Goal: Check status: Check status

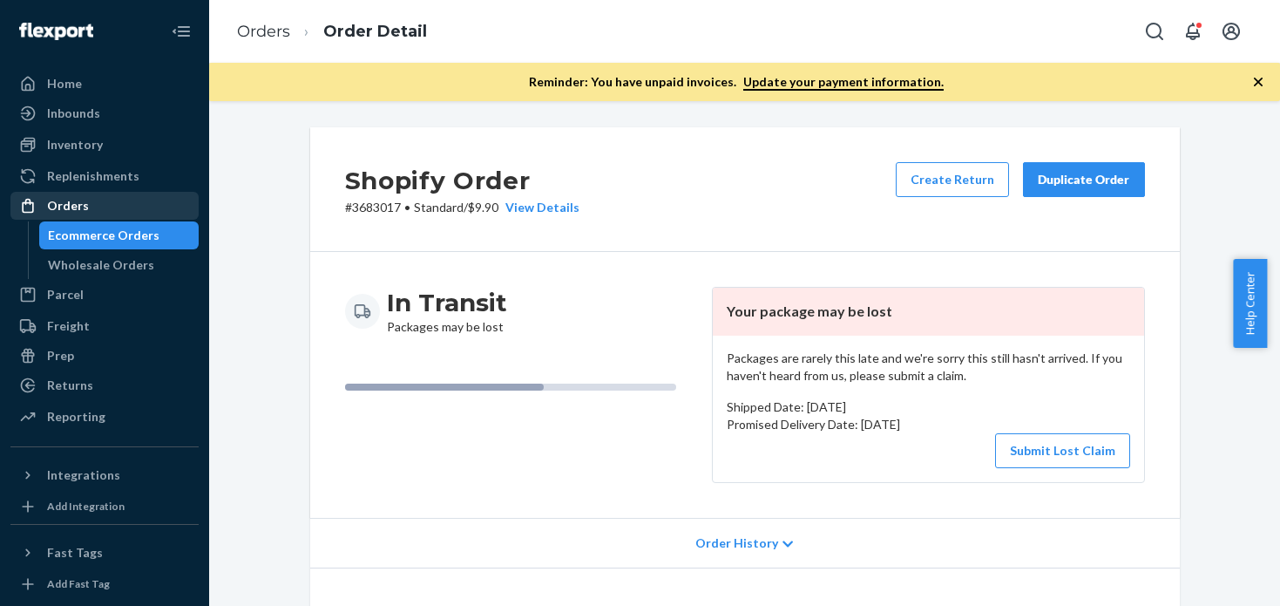
click at [105, 190] on ul "Home Inbounds Shipping Plans Problems Inventory Products Replenishments Orders …" at bounding box center [104, 251] width 188 height 363
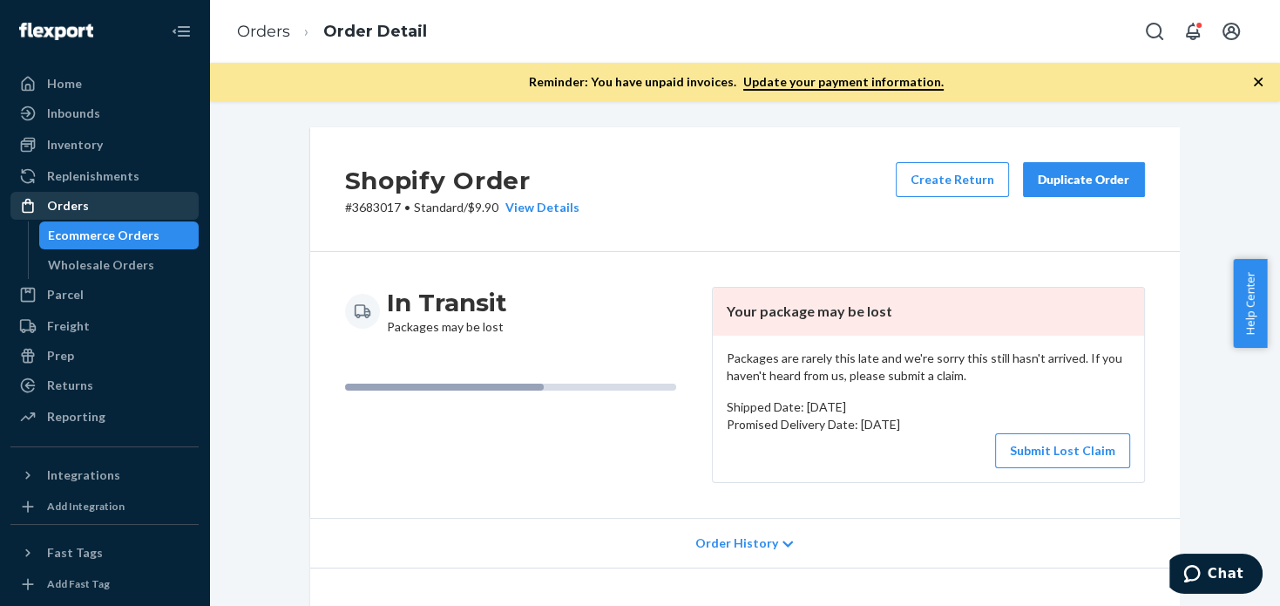
scroll to position [635, 0]
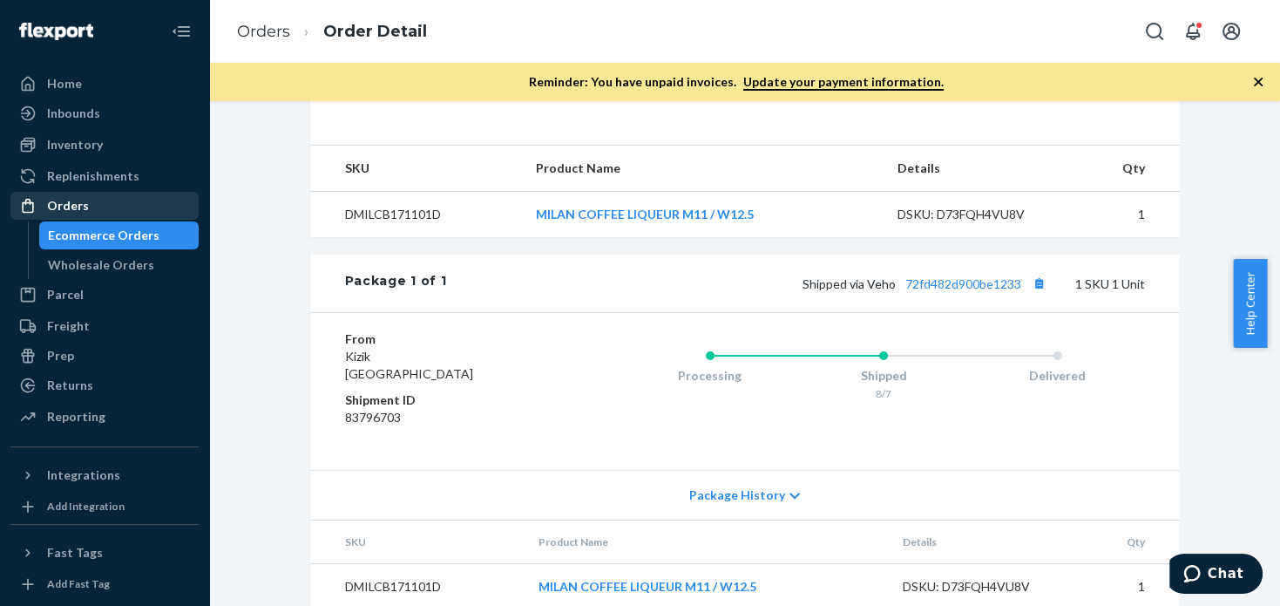
click at [105, 205] on div "Orders" at bounding box center [104, 206] width 185 height 24
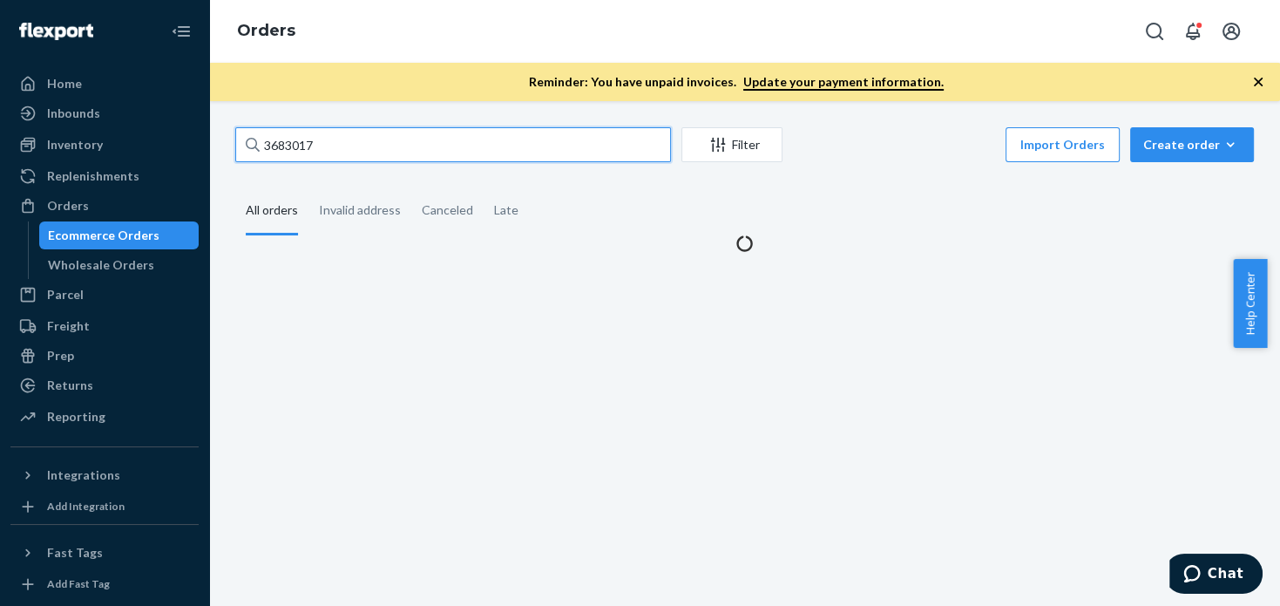
click at [401, 137] on input "3683017" at bounding box center [453, 144] width 436 height 35
paste input "706607"
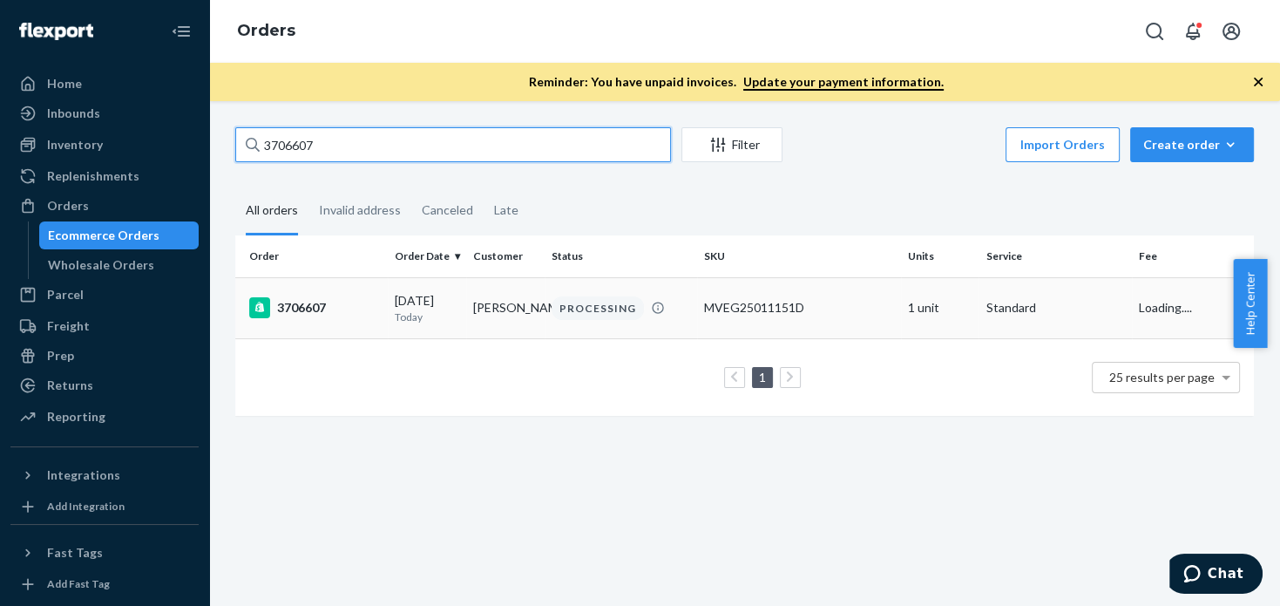
type input "3706607"
click at [302, 320] on td "3706607" at bounding box center [311, 307] width 153 height 61
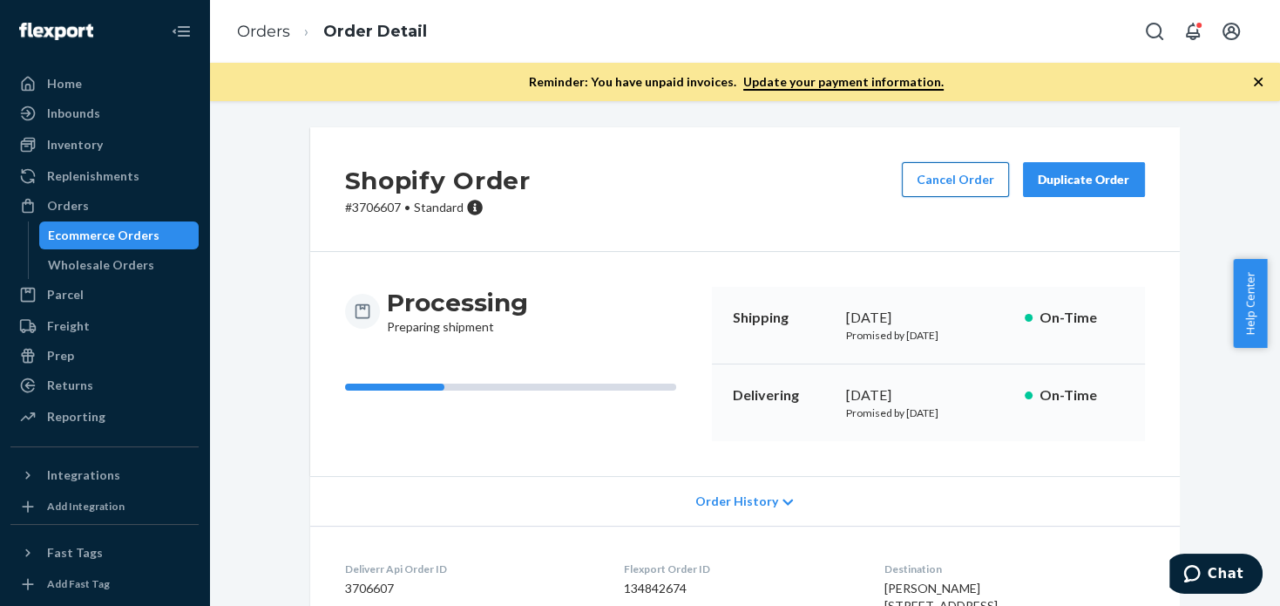
click at [945, 166] on button "Cancel Order" at bounding box center [955, 179] width 107 height 35
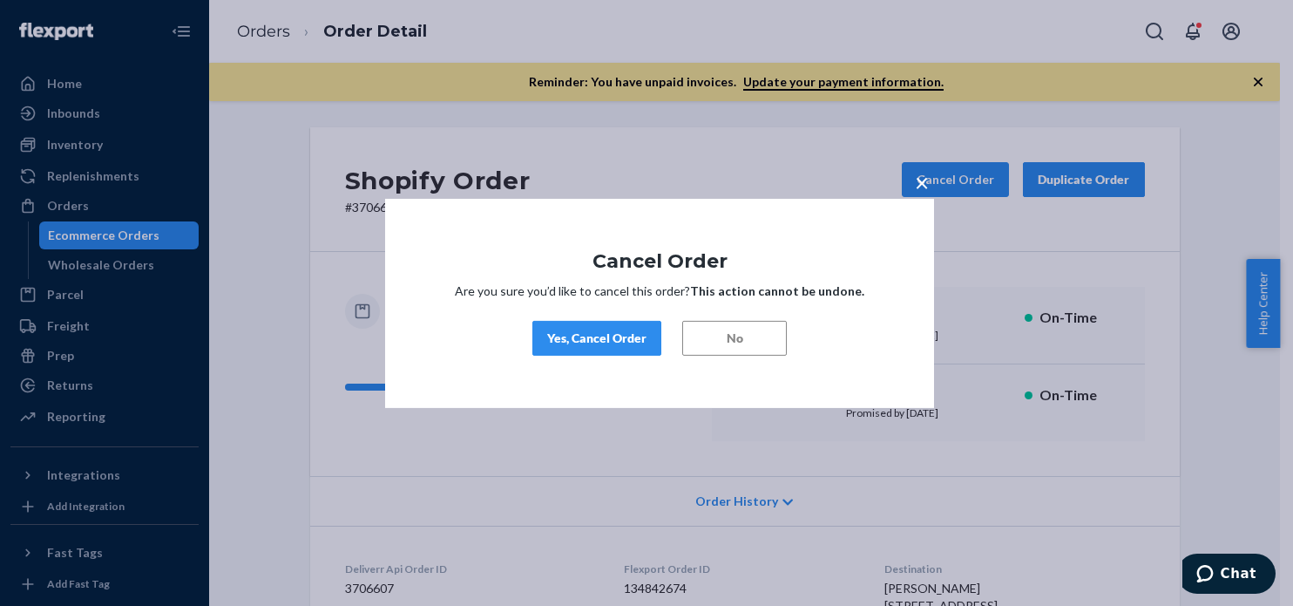
click at [631, 356] on div "× Cancel Order Are you sure you’d like to cancel this order? This action cannot…" at bounding box center [659, 302] width 549 height 209
click at [613, 348] on button "Yes, Cancel Order" at bounding box center [597, 338] width 129 height 35
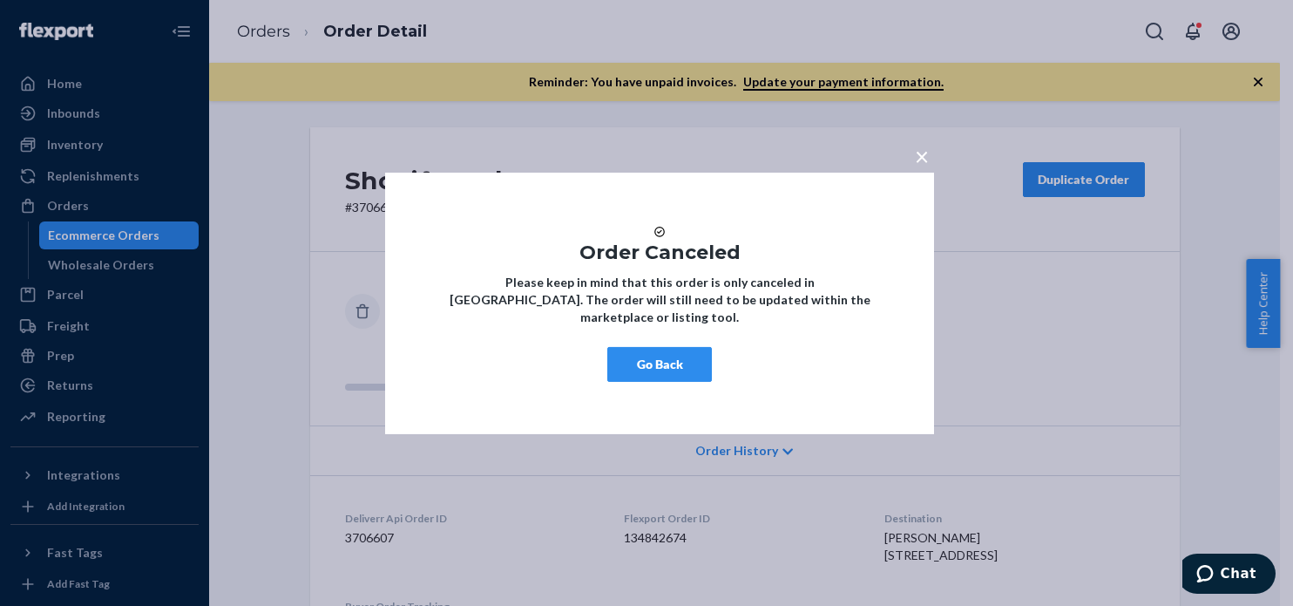
drag, startPoint x: 659, startPoint y: 369, endPoint x: 963, endPoint y: 240, distance: 330.4
click at [659, 369] on button "Go Back" at bounding box center [660, 364] width 105 height 35
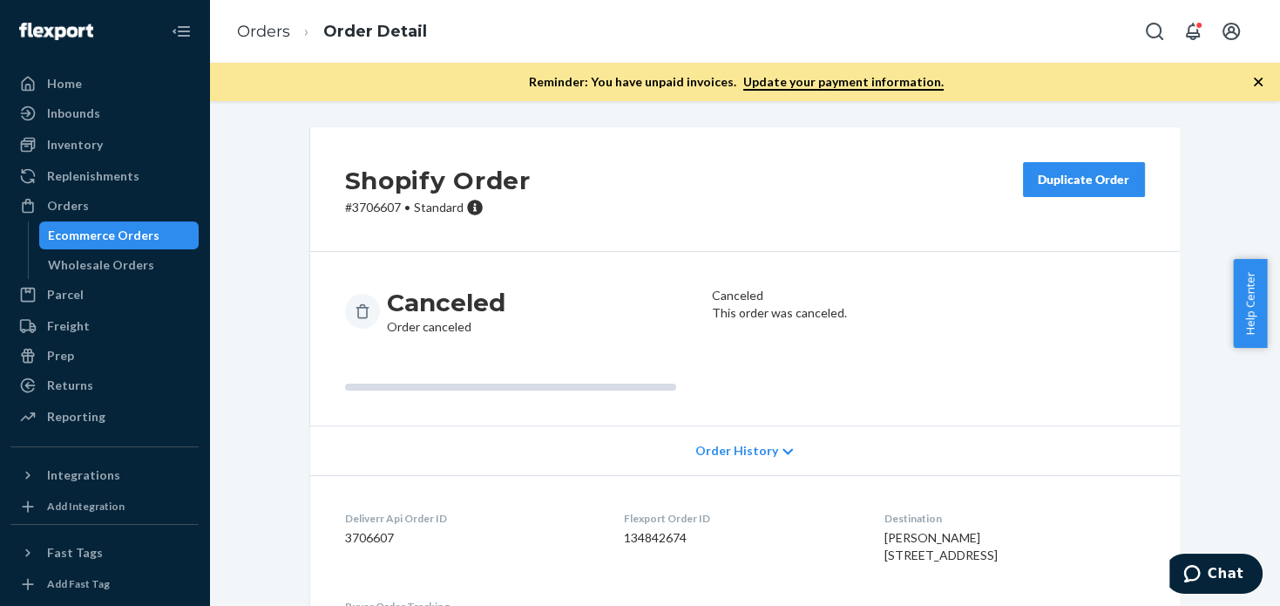
click at [1056, 168] on button "Duplicate Order" at bounding box center [1084, 179] width 122 height 35
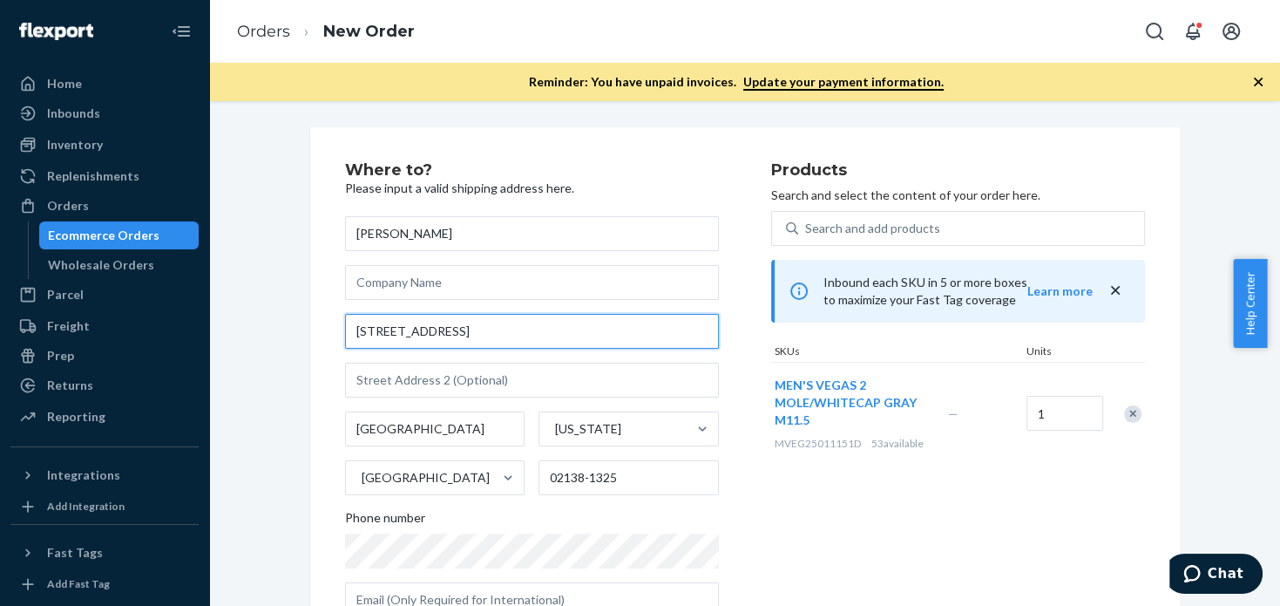
click at [485, 321] on input "[STREET_ADDRESS]" at bounding box center [532, 331] width 374 height 35
paste input "[STREET_ADDRESS][PERSON_NAME][PERSON_NAME]"
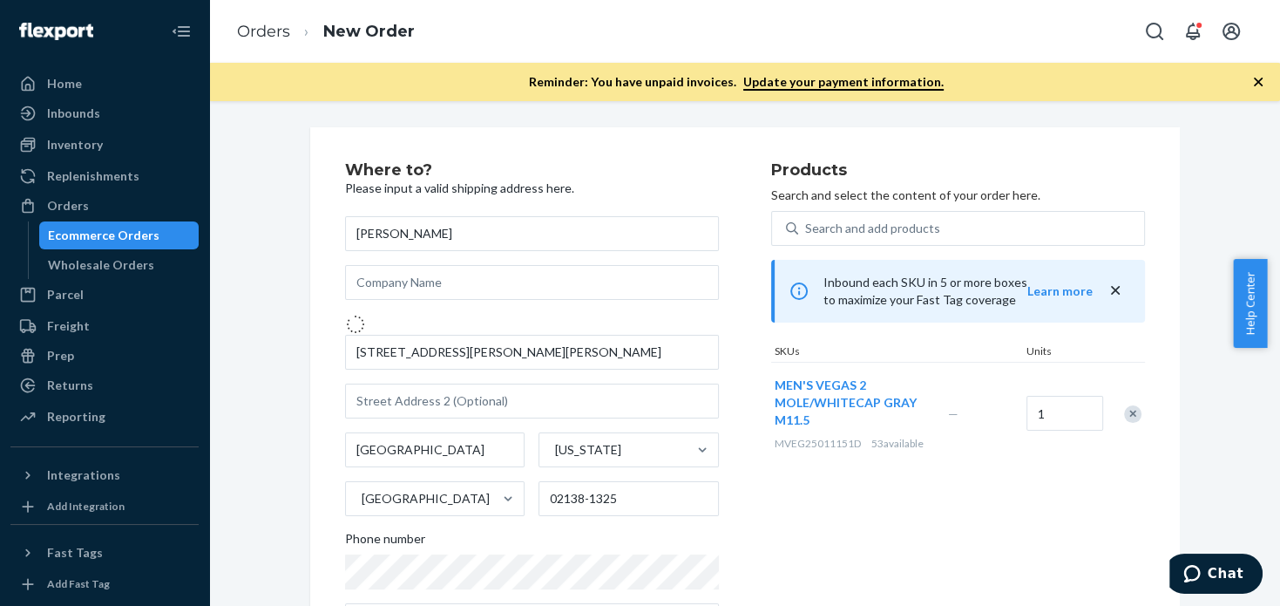
type input "[STREET_ADDRESS][PERSON_NAME]"
type input "Holden"
type input "01520"
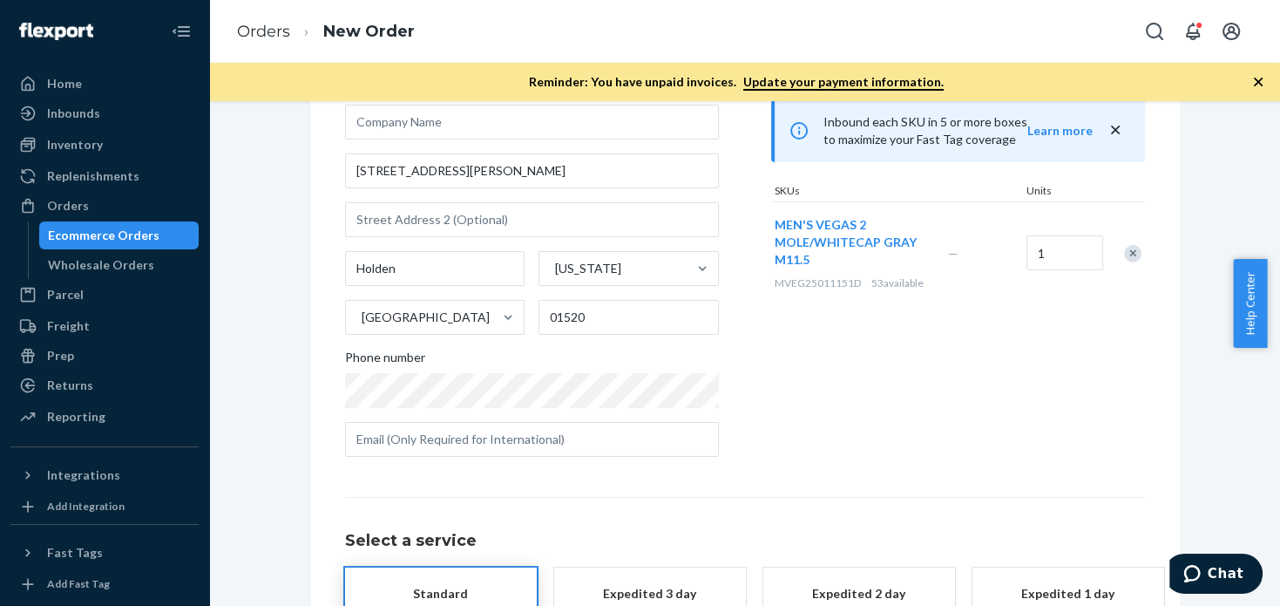
scroll to position [313, 0]
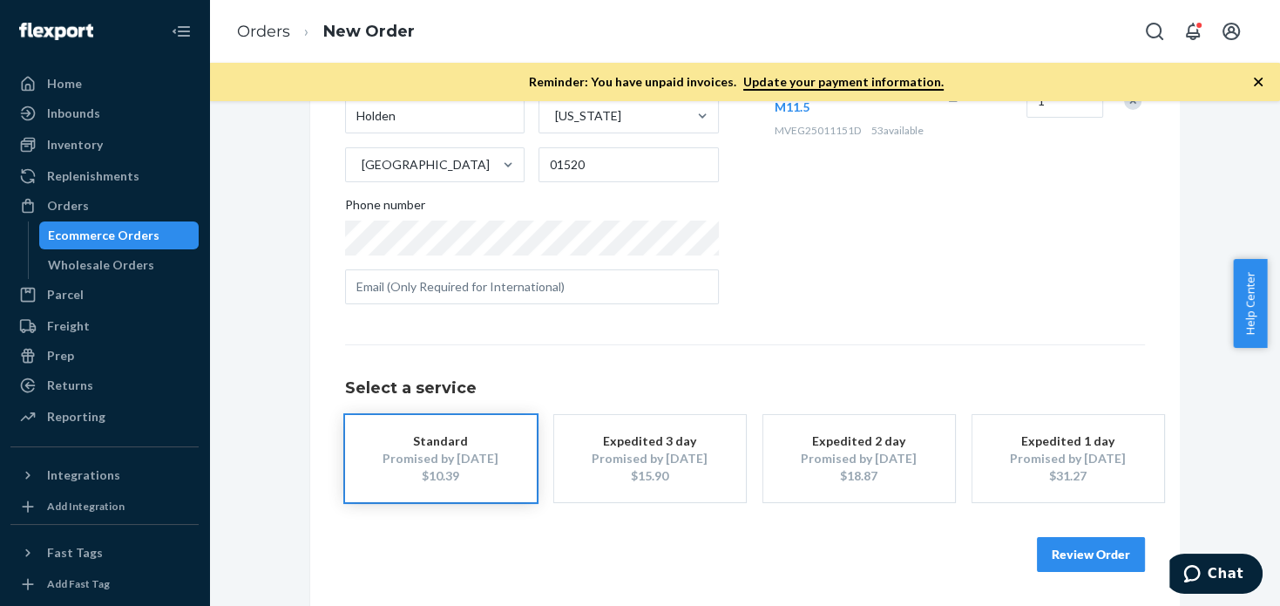
click at [1114, 560] on button "Review Order" at bounding box center [1091, 554] width 108 height 35
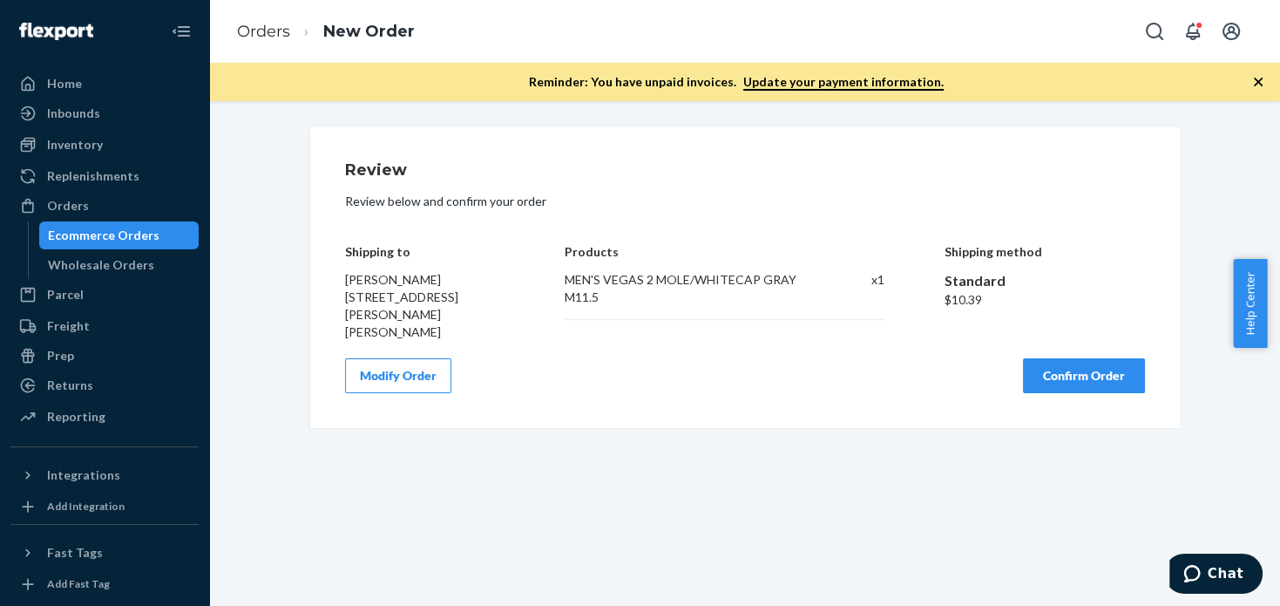
scroll to position [0, 0]
click at [1101, 364] on button "Confirm Order" at bounding box center [1084, 375] width 122 height 35
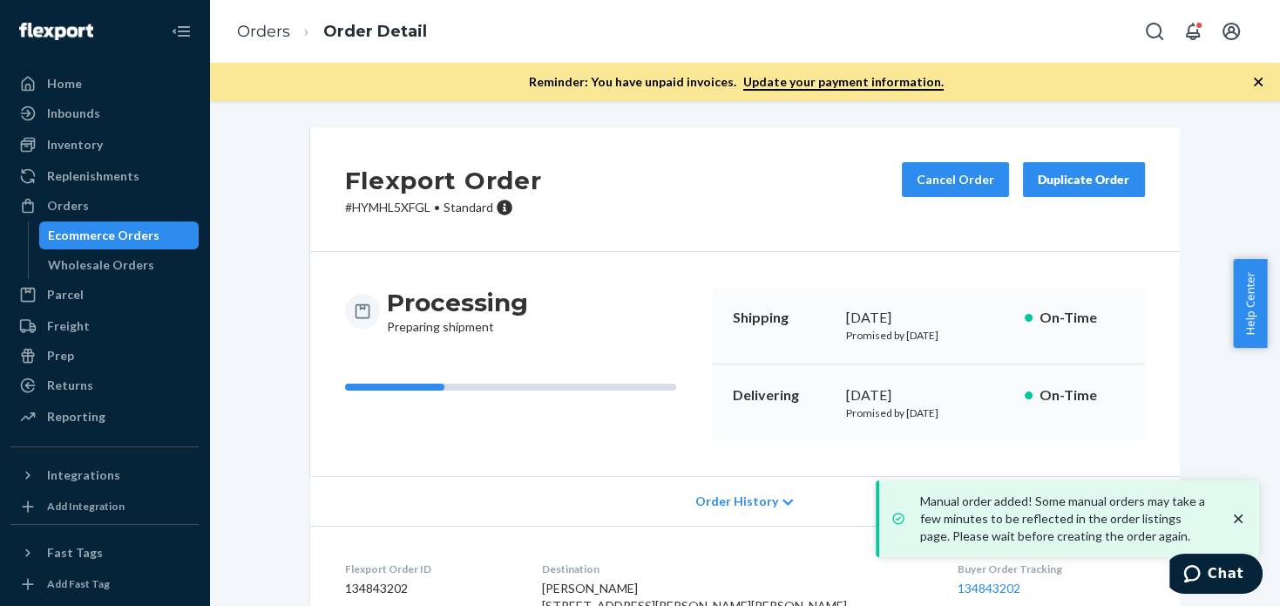
click at [384, 197] on h2 "Flexport Order" at bounding box center [443, 180] width 197 height 37
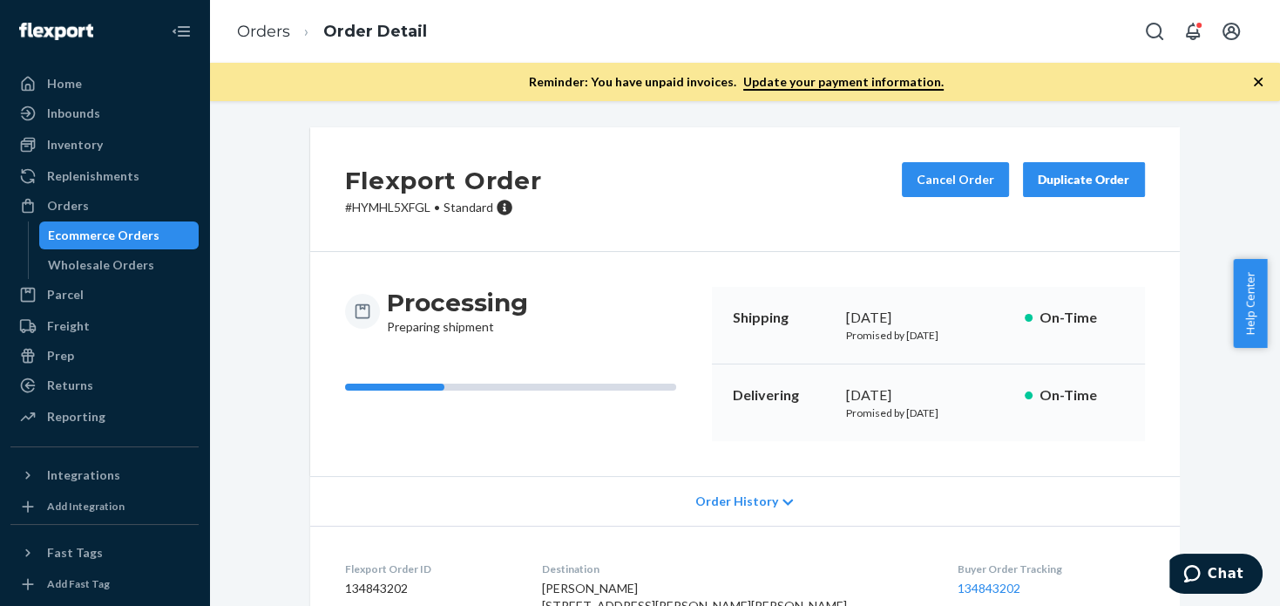
click at [392, 207] on p "# HYMHL5XFGL • Standard" at bounding box center [443, 207] width 197 height 17
copy p "HYMHL5XFGL"
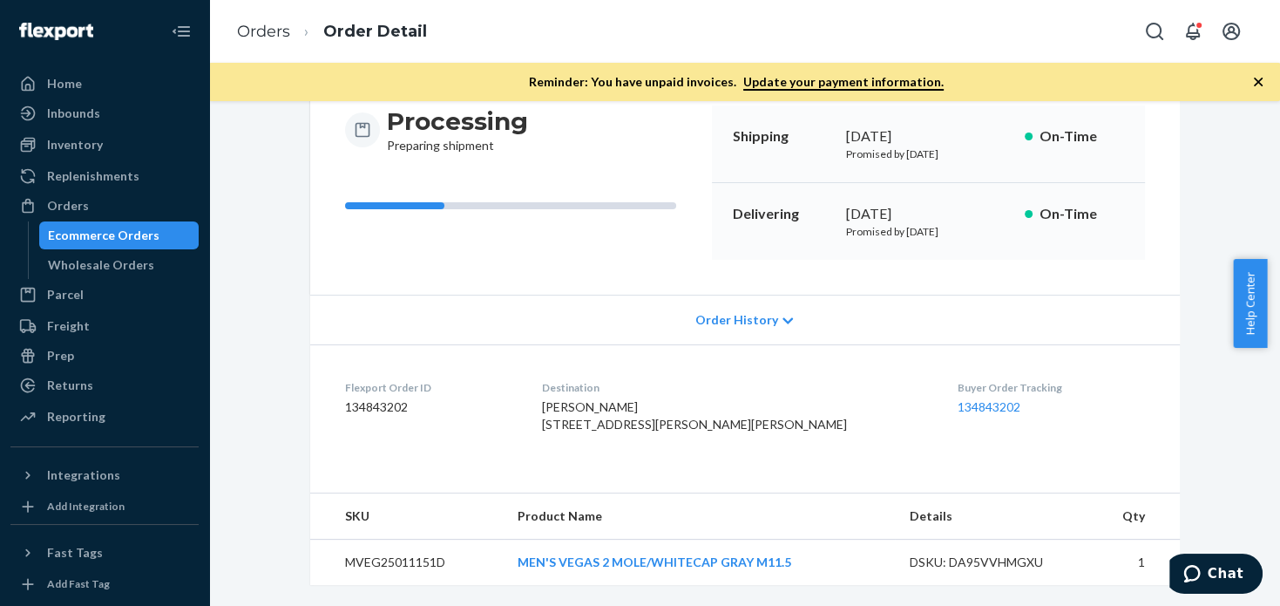
scroll to position [194, 0]
drag, startPoint x: 688, startPoint y: 426, endPoint x: 592, endPoint y: 416, distance: 96.4
click at [592, 416] on span "[PERSON_NAME] [STREET_ADDRESS][PERSON_NAME][PERSON_NAME]" at bounding box center [694, 415] width 305 height 32
copy span "[STREET_ADDRESS][PERSON_NAME][PERSON_NAME]"
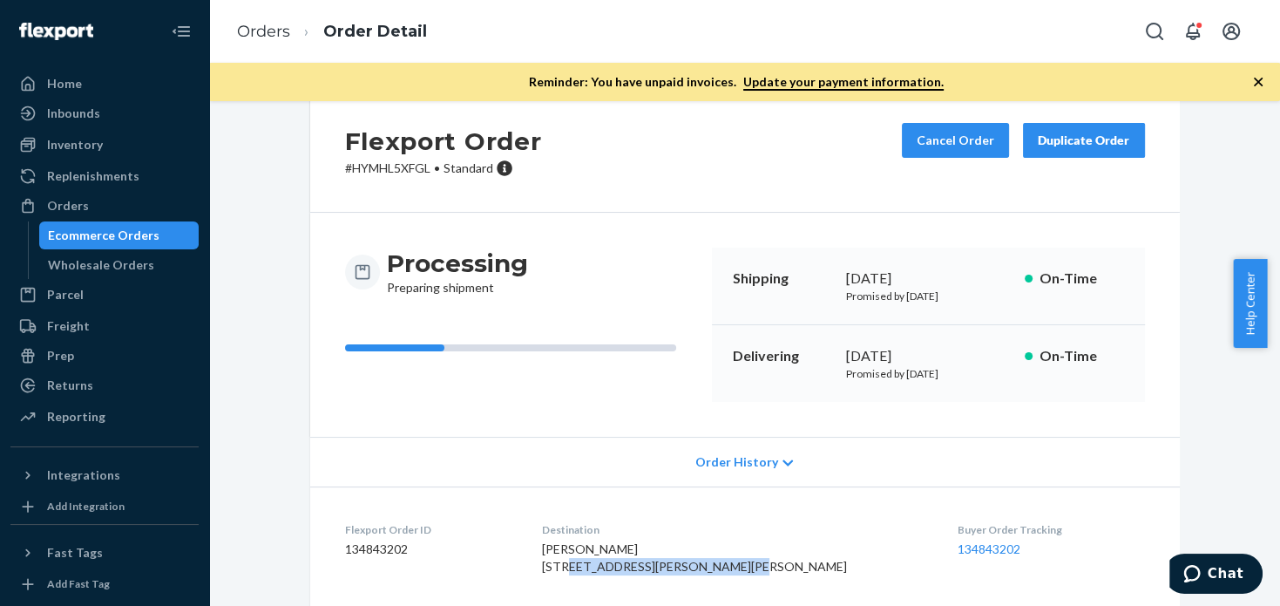
scroll to position [0, 0]
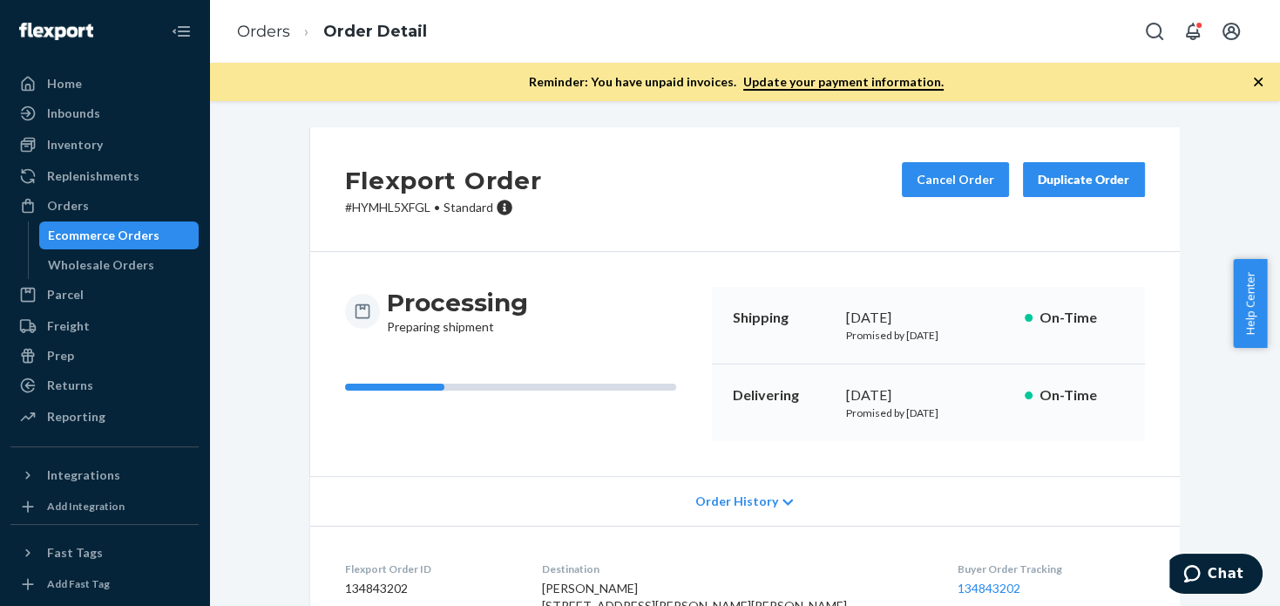
click at [408, 214] on p "# HYMHL5XFGL • Standard" at bounding box center [443, 207] width 197 height 17
copy p "HYMHL5XFGL"
click at [114, 209] on div "Orders" at bounding box center [104, 206] width 185 height 24
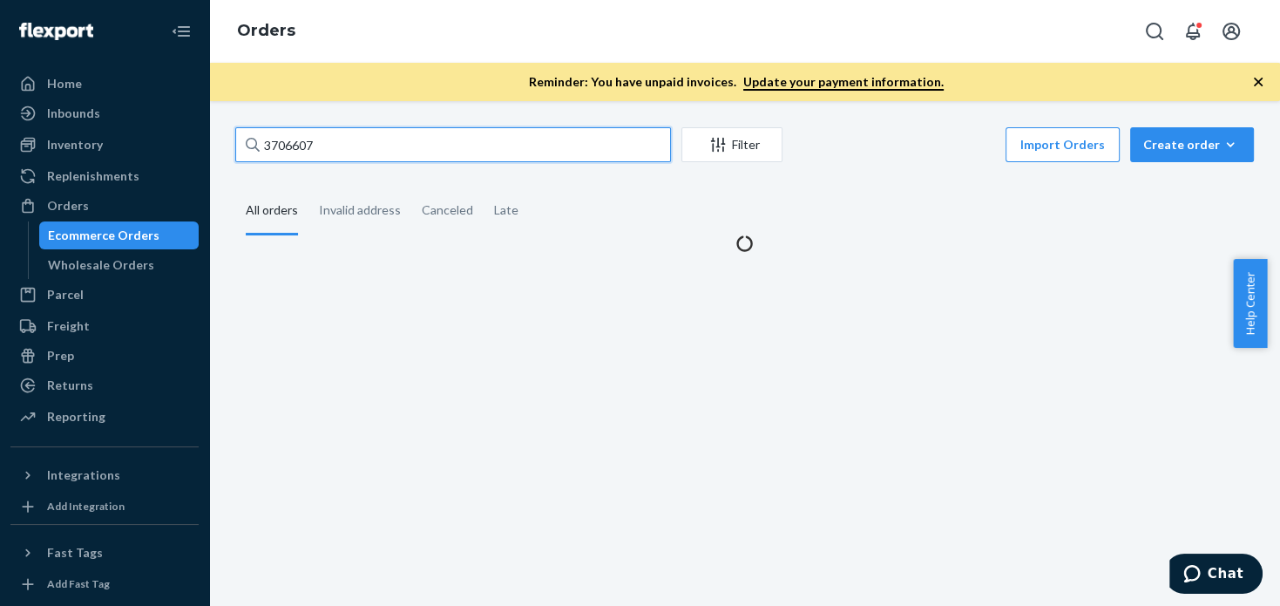
click at [514, 146] on input "3706607" at bounding box center [453, 144] width 436 height 35
paste input "[PERSON_NAME]"
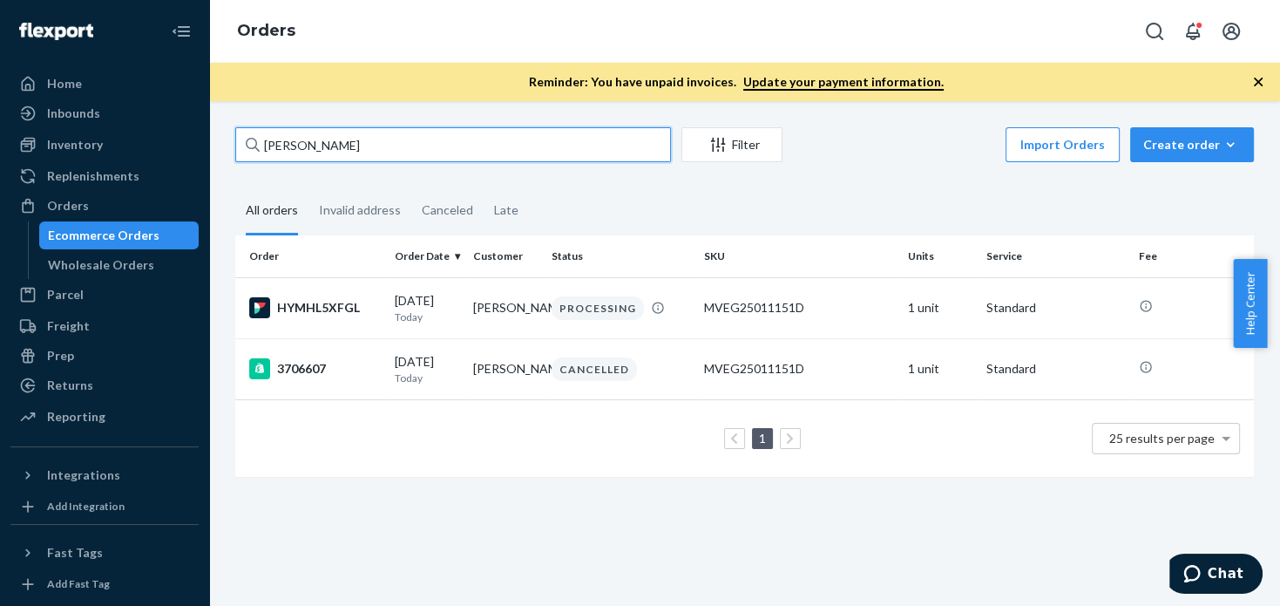
type input "[PERSON_NAME]"
click at [324, 313] on div "HYMHL5XFGL" at bounding box center [315, 307] width 132 height 21
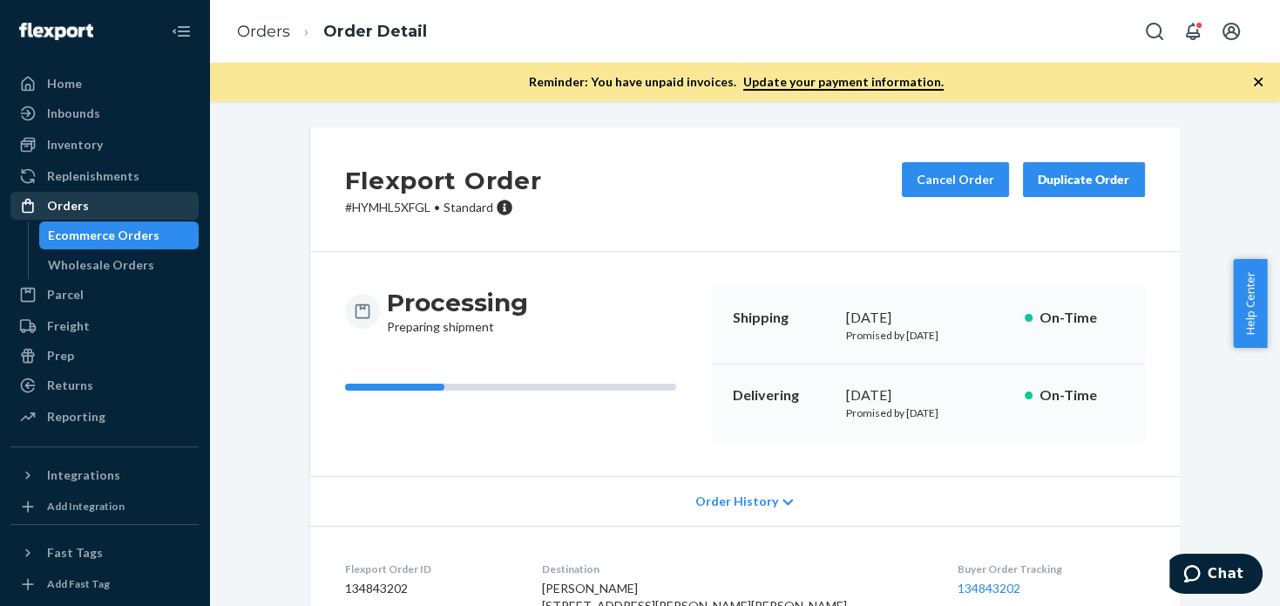
click at [120, 208] on div "Orders" at bounding box center [104, 206] width 185 height 24
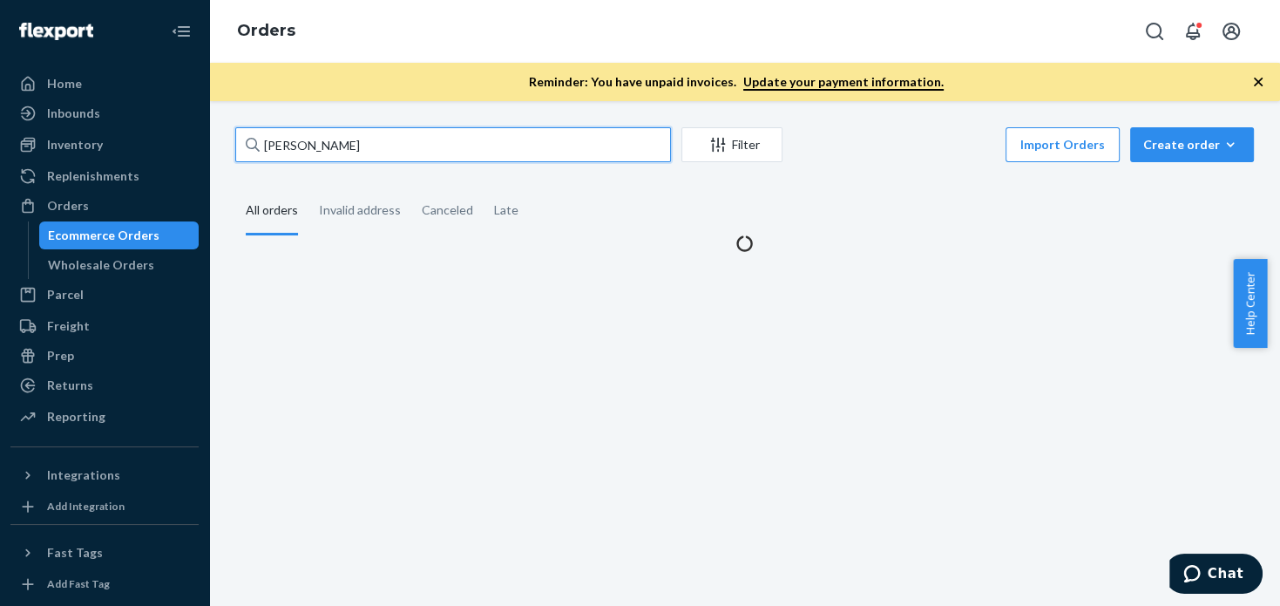
click at [390, 152] on input "[PERSON_NAME]" at bounding box center [453, 144] width 436 height 35
paste input "3392923"
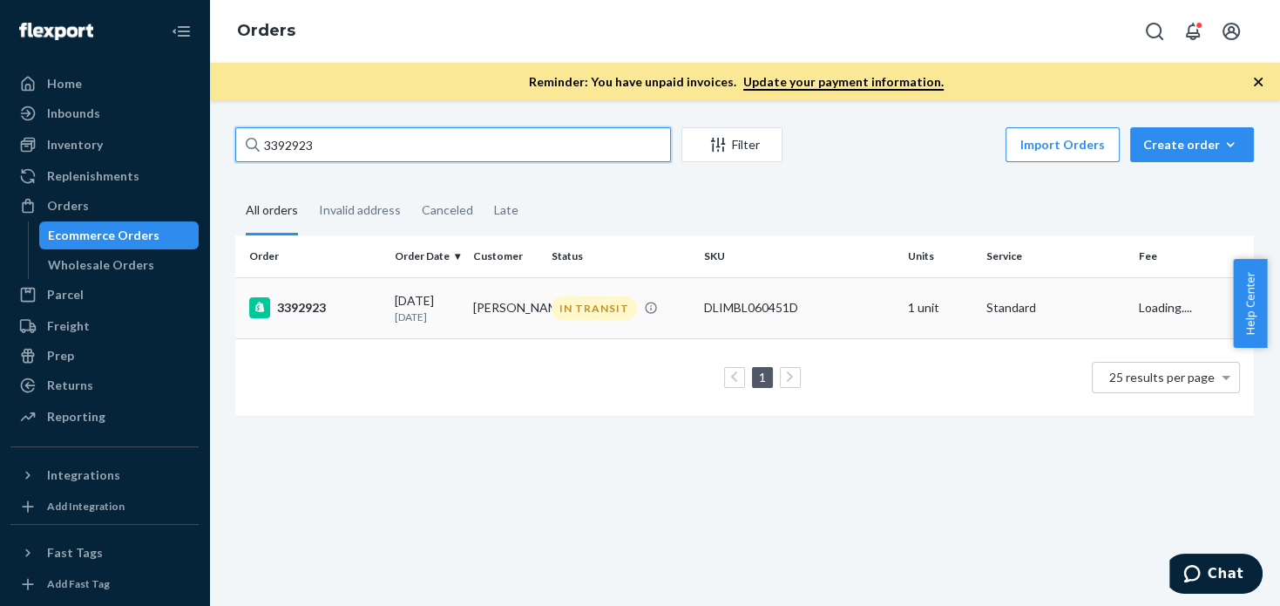
type input "3392923"
click at [309, 313] on div "3392923" at bounding box center [315, 307] width 132 height 21
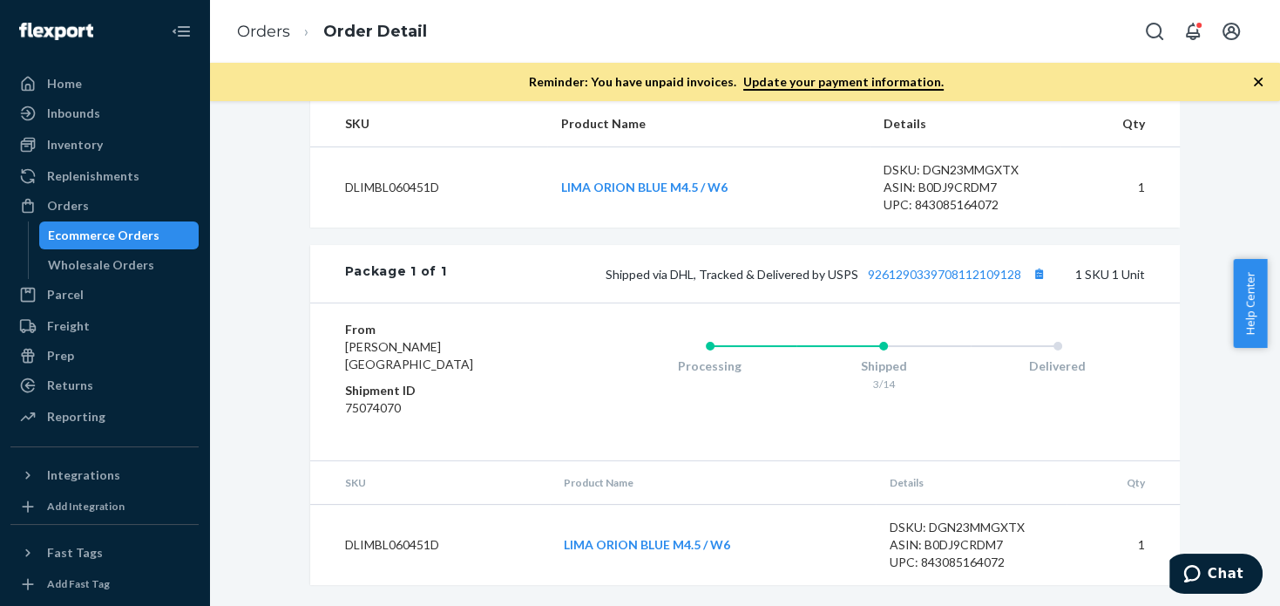
scroll to position [694, 0]
click at [994, 266] on div "Shipped via DHL, Tracked & Delivered by USPS 9261290339708112109128 1 SKU 1 Unit" at bounding box center [795, 273] width 698 height 23
click at [999, 275] on link "9261290339708112109128" at bounding box center [944, 274] width 153 height 15
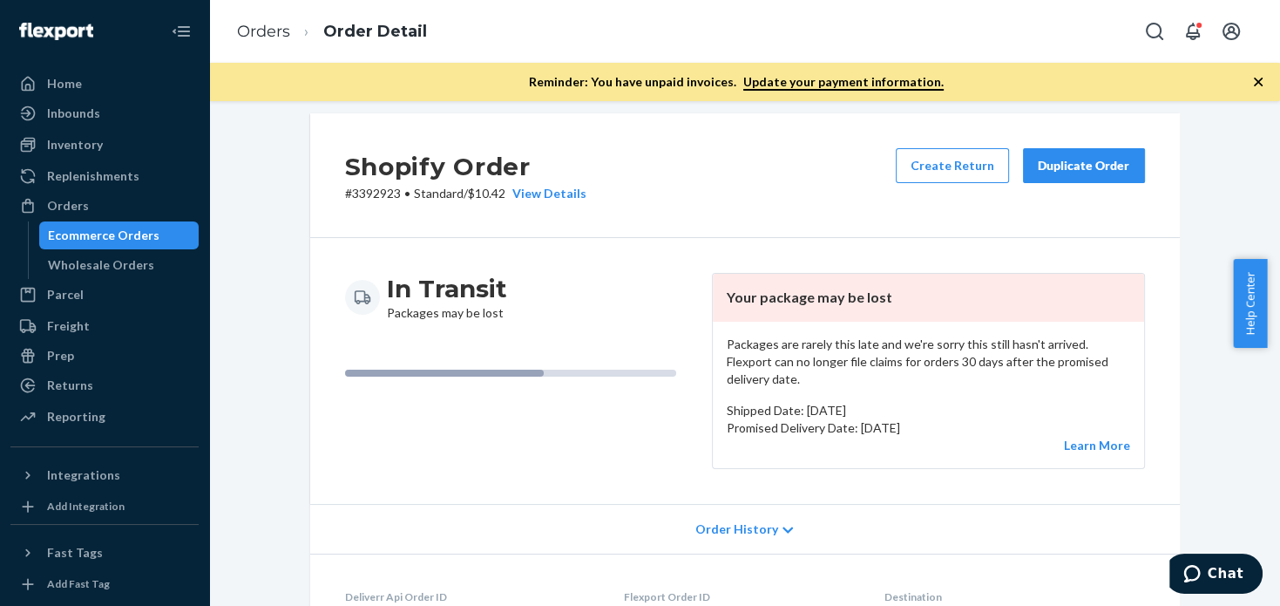
scroll to position [0, 0]
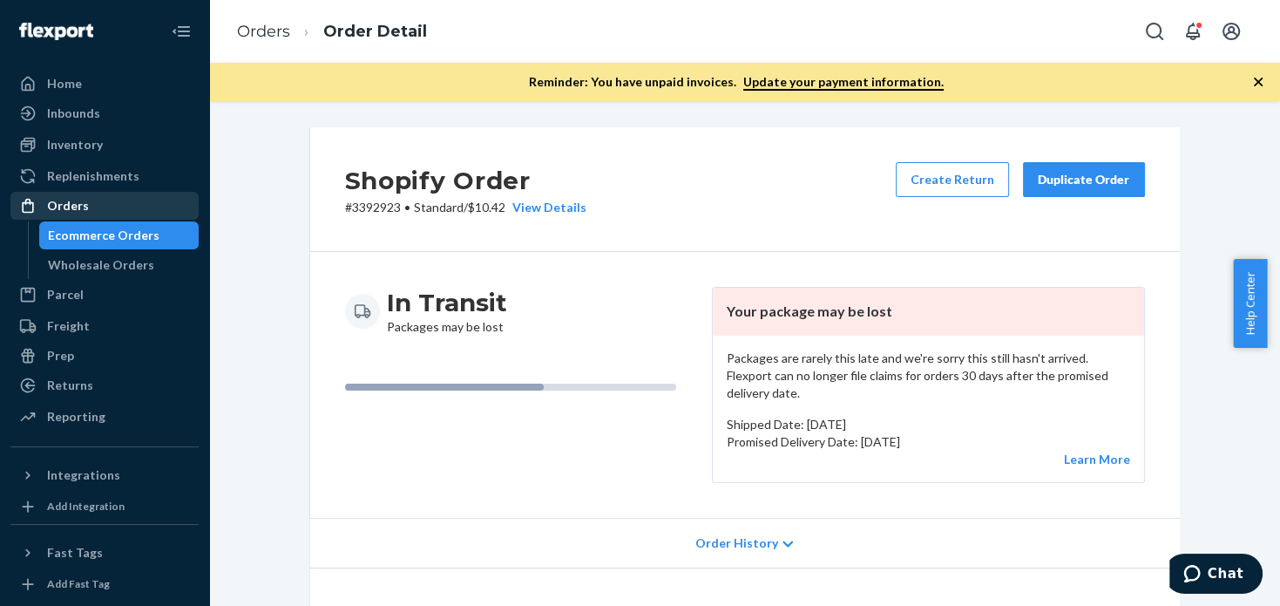
click at [78, 201] on div "Orders" at bounding box center [68, 205] width 42 height 17
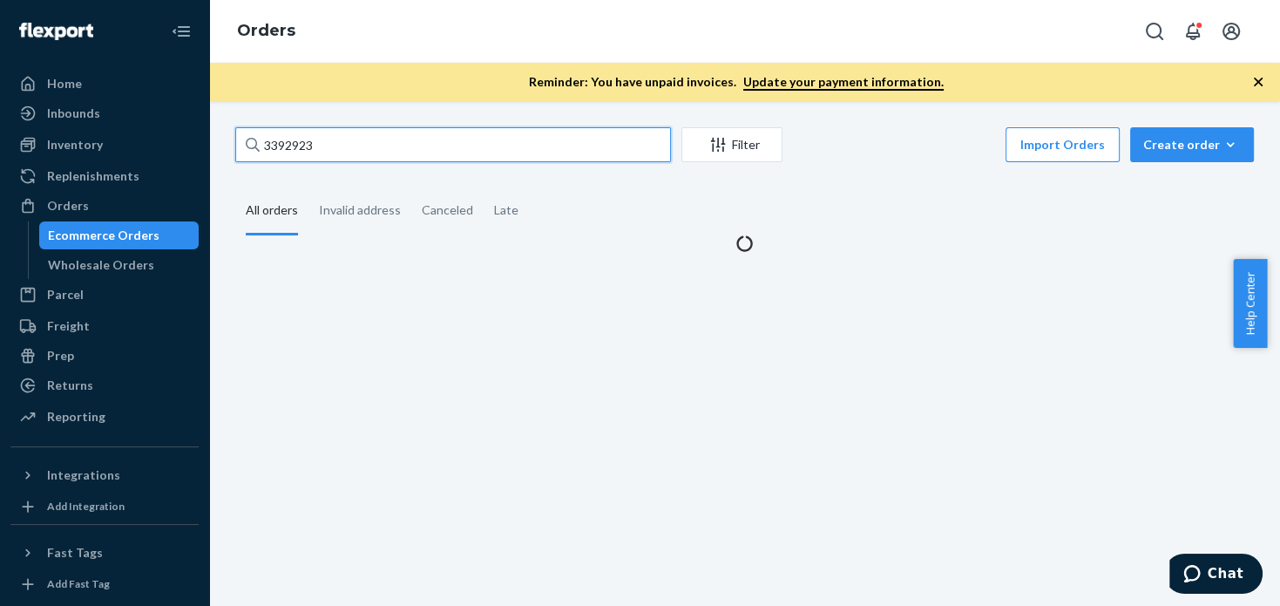
click at [365, 143] on input "3392923" at bounding box center [453, 144] width 436 height 35
paste input "693977"
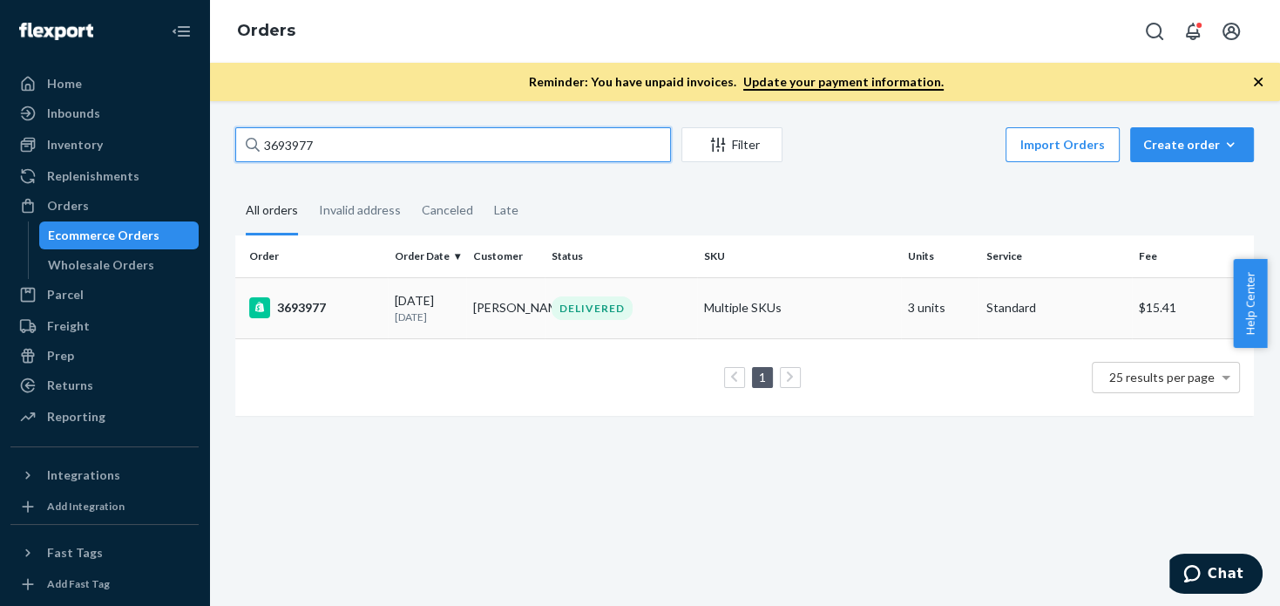
type input "3693977"
click at [309, 316] on div "3693977" at bounding box center [315, 307] width 132 height 21
